Goal: Transaction & Acquisition: Purchase product/service

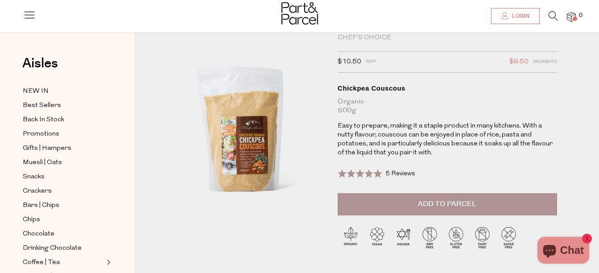
scroll to position [26, 0]
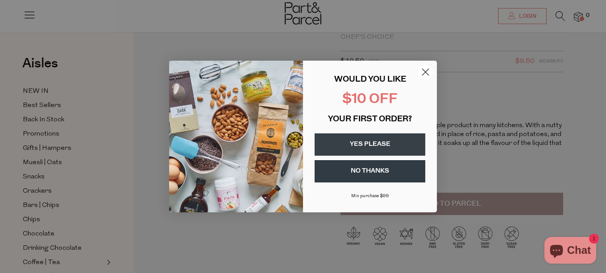
click at [426, 69] on circle "Close dialog" at bounding box center [425, 72] width 15 height 15
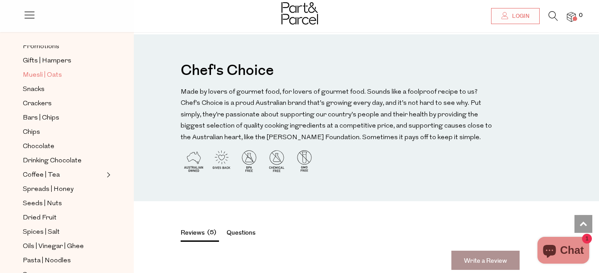
scroll to position [89, 0]
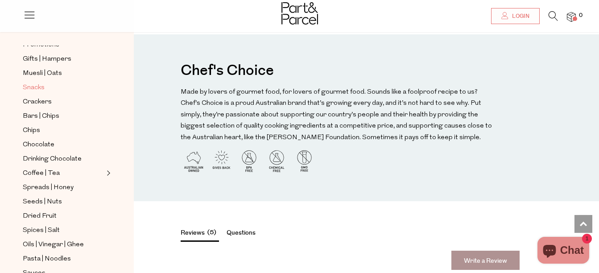
click at [39, 83] on span "Snacks" at bounding box center [34, 88] width 22 height 11
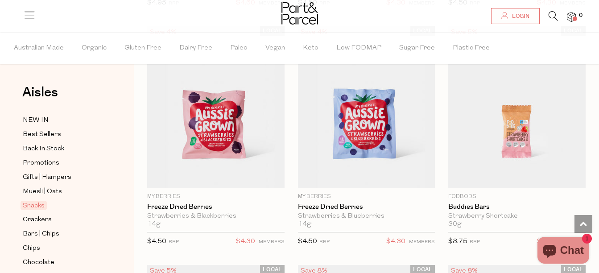
scroll to position [2009, 0]
click at [472, 43] on span "Plastic Free" at bounding box center [471, 48] width 37 height 31
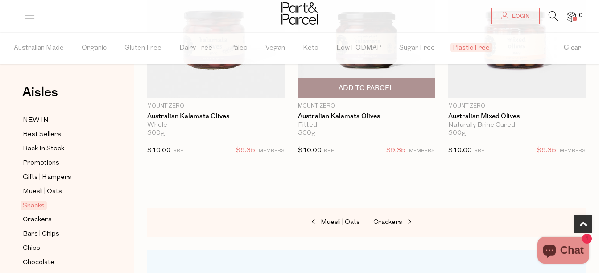
scroll to position [181, 0]
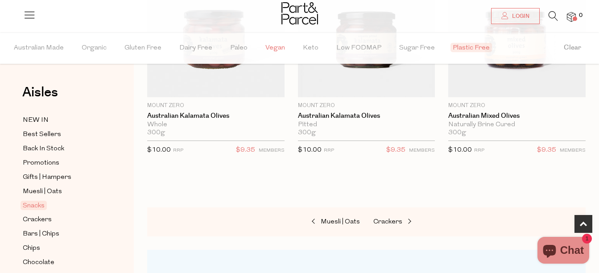
click at [265, 47] on span "Vegan" at bounding box center [275, 48] width 20 height 31
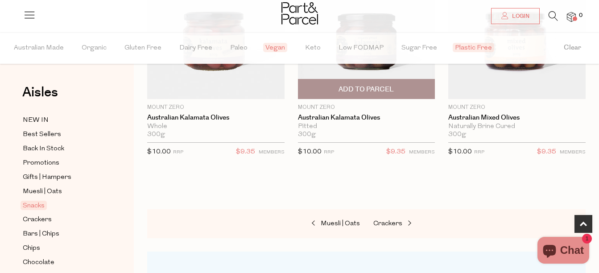
scroll to position [178, 0]
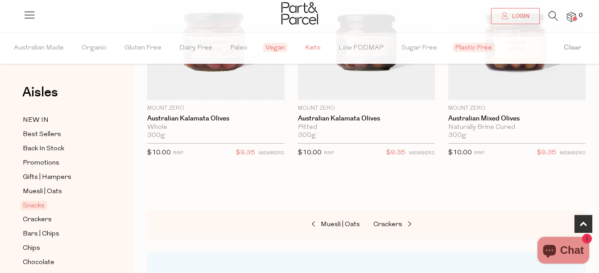
click at [313, 49] on span "Keto" at bounding box center [313, 48] width 16 height 31
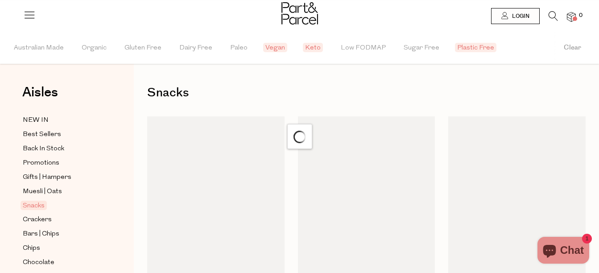
scroll to position [178, 0]
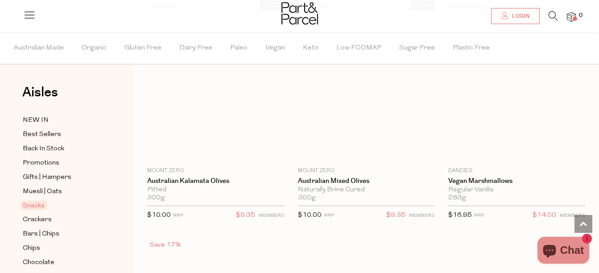
scroll to position [5880, 0]
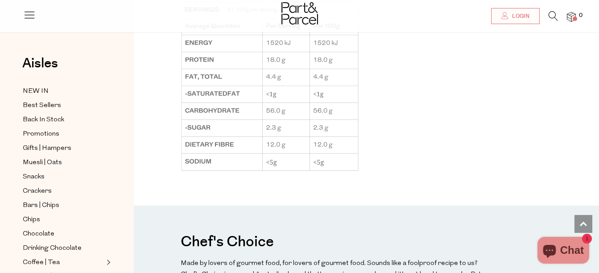
scroll to position [692, 0]
